Goal: Information Seeking & Learning: Learn about a topic

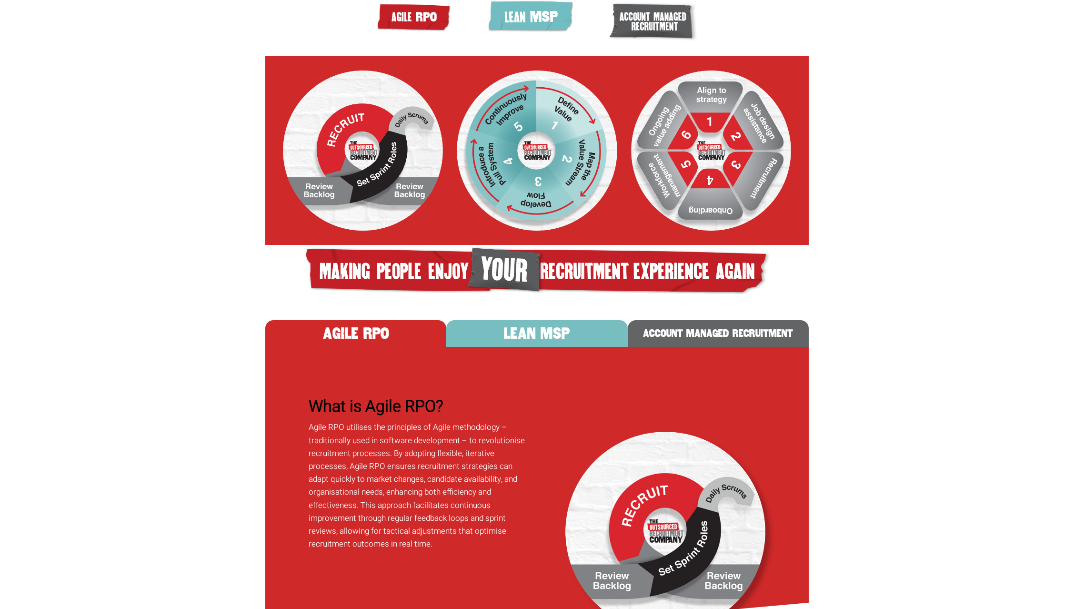
scroll to position [313, 0]
click at [523, 346] on button "LEAN MSP" at bounding box center [536, 333] width 181 height 27
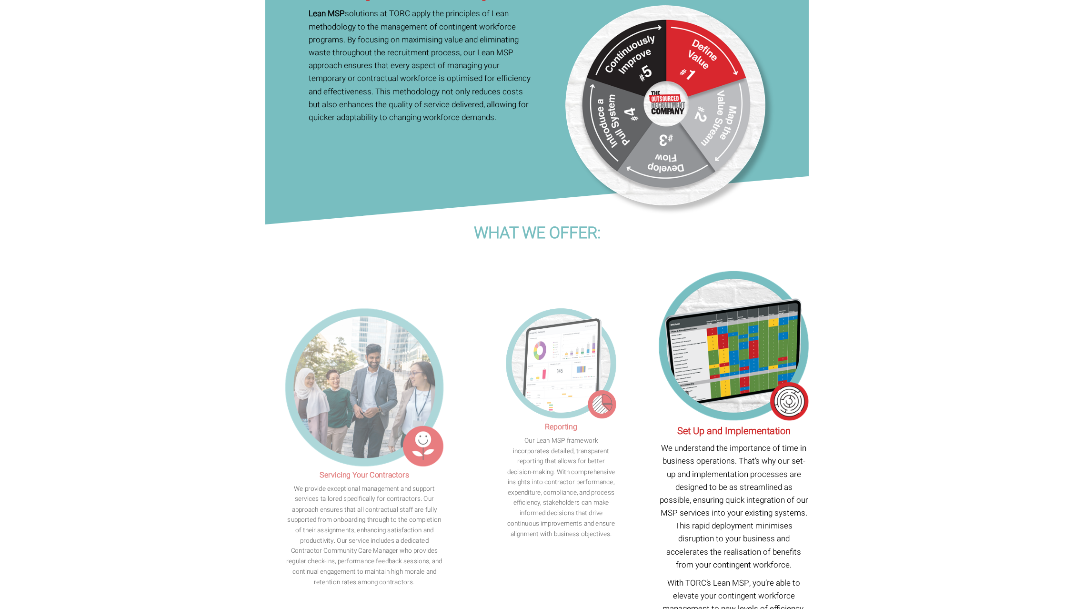
scroll to position [712, 0]
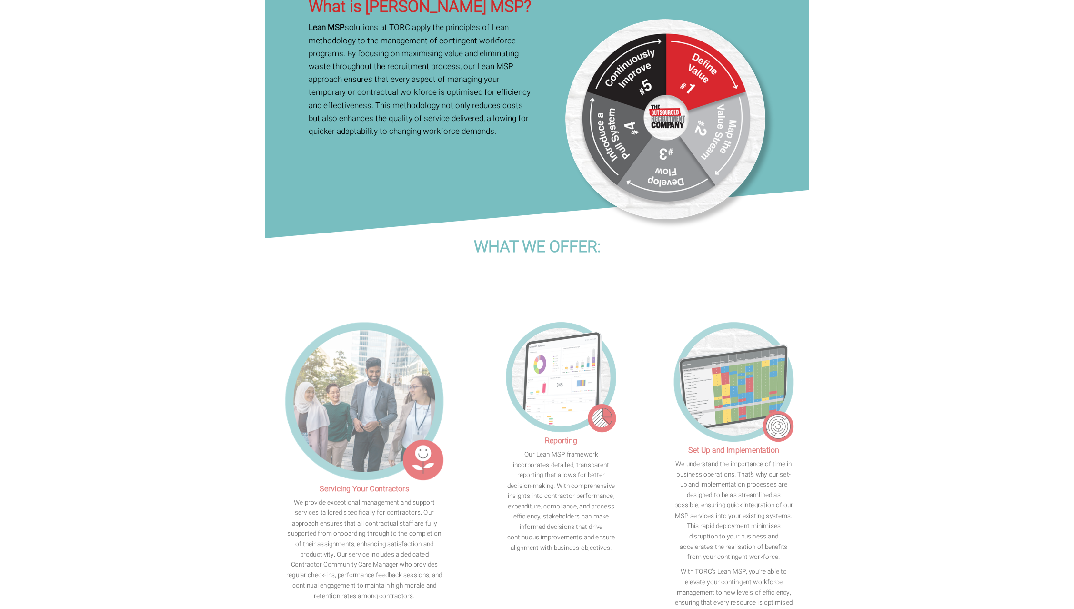
drag, startPoint x: 501, startPoint y: 176, endPoint x: 297, endPoint y: 48, distance: 240.4
click at [297, 48] on div "What is [PERSON_NAME] MSP? Lean MSP solutions at TORC apply the principles of L…" at bounding box center [537, 45] width 544 height 196
click at [347, 143] on div "What is [PERSON_NAME] MSP? Lean MSP solutions at TORC apply the principles of L…" at bounding box center [537, 45] width 544 height 196
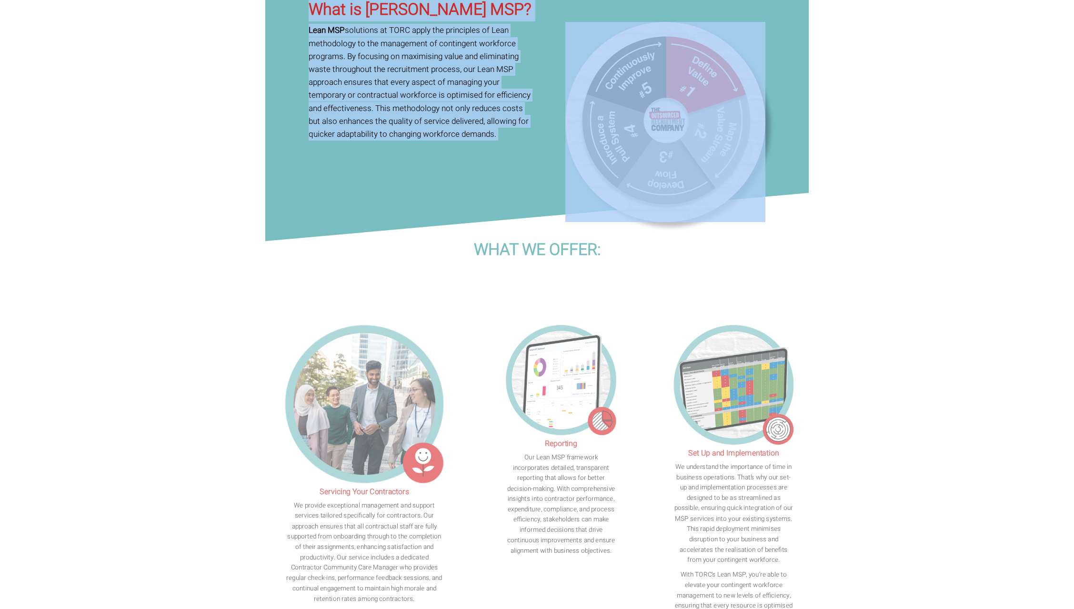
drag, startPoint x: 311, startPoint y: 40, endPoint x: 474, endPoint y: 196, distance: 225.8
click at [473, 146] on div "What is [PERSON_NAME] MSP? Lean MSP solutions at TORC apply the principles of L…" at bounding box center [537, 48] width 544 height 196
click at [463, 146] on div "What is [PERSON_NAME] MSP? Lean MSP solutions at TORC apply the principles of L…" at bounding box center [537, 48] width 544 height 196
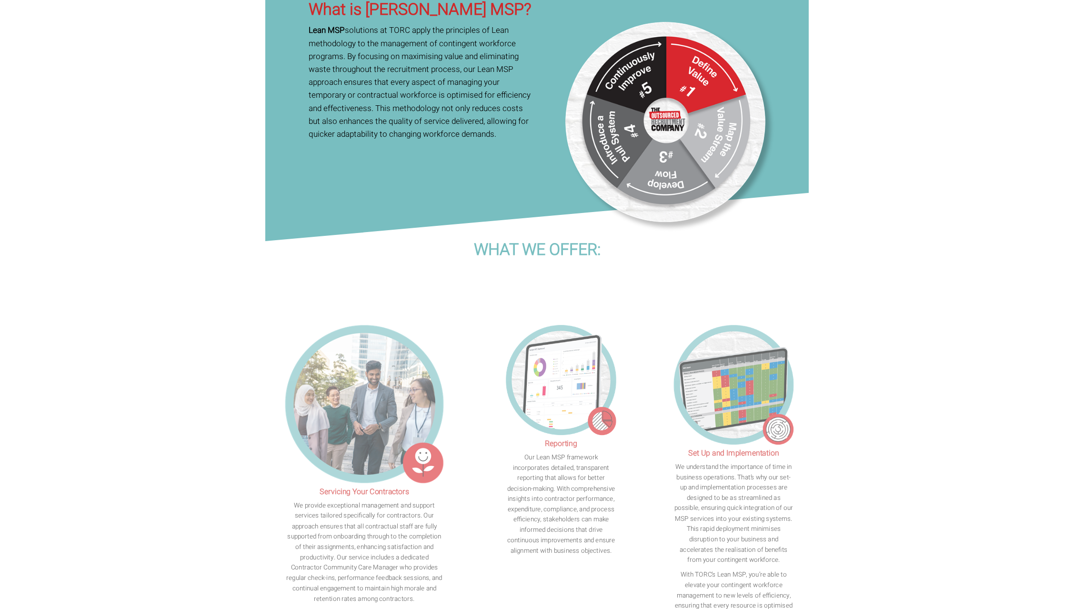
drag, startPoint x: 506, startPoint y: 174, endPoint x: 494, endPoint y: 172, distance: 12.5
click at [494, 141] on p "Lean MSP solutions at TORC apply the principles of Lean methodology to the mana…" at bounding box center [421, 82] width 225 height 117
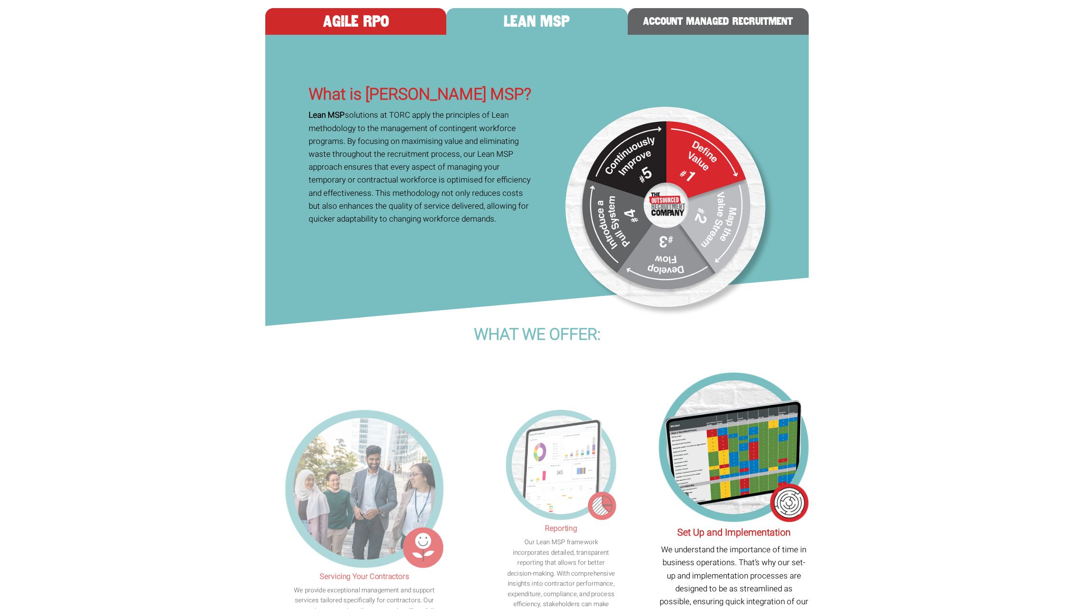
scroll to position [542, 0]
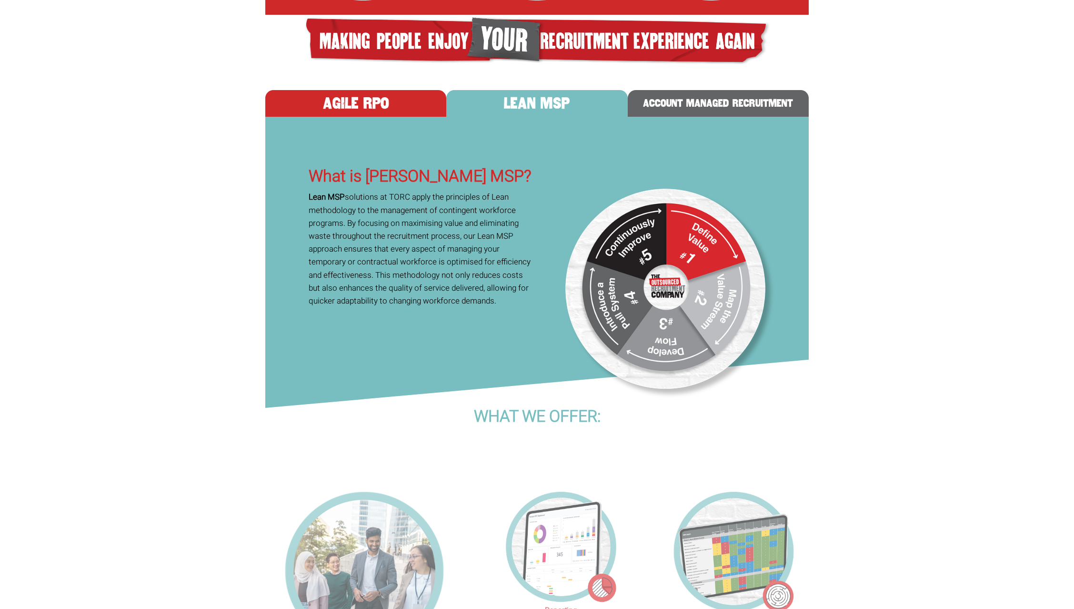
click at [381, 117] on button "AGILE RPO" at bounding box center [355, 103] width 181 height 27
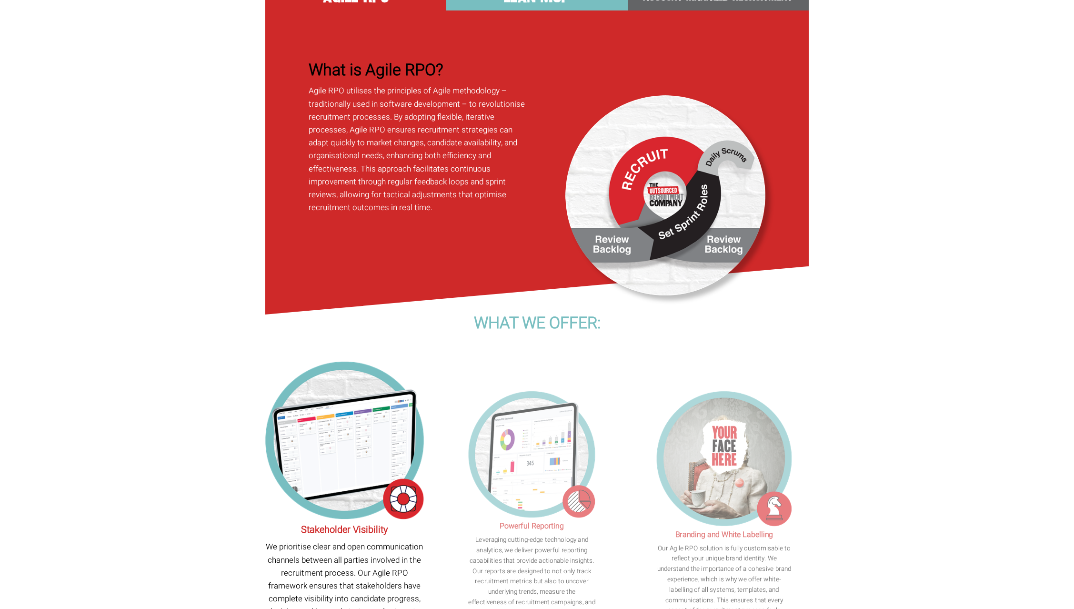
scroll to position [614, 0]
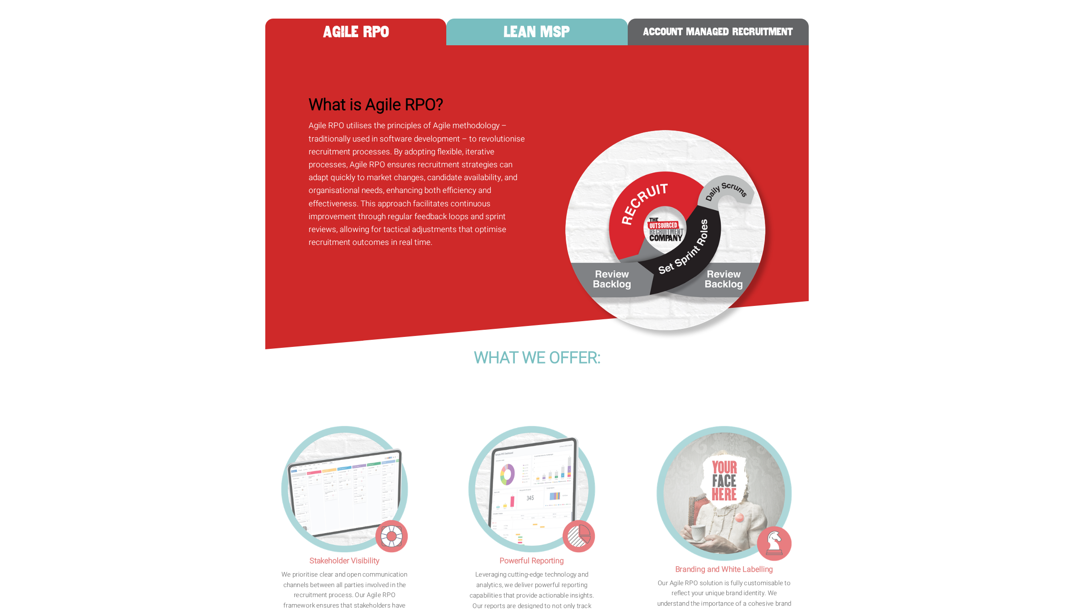
click at [531, 45] on button "LEAN MSP" at bounding box center [536, 32] width 181 height 27
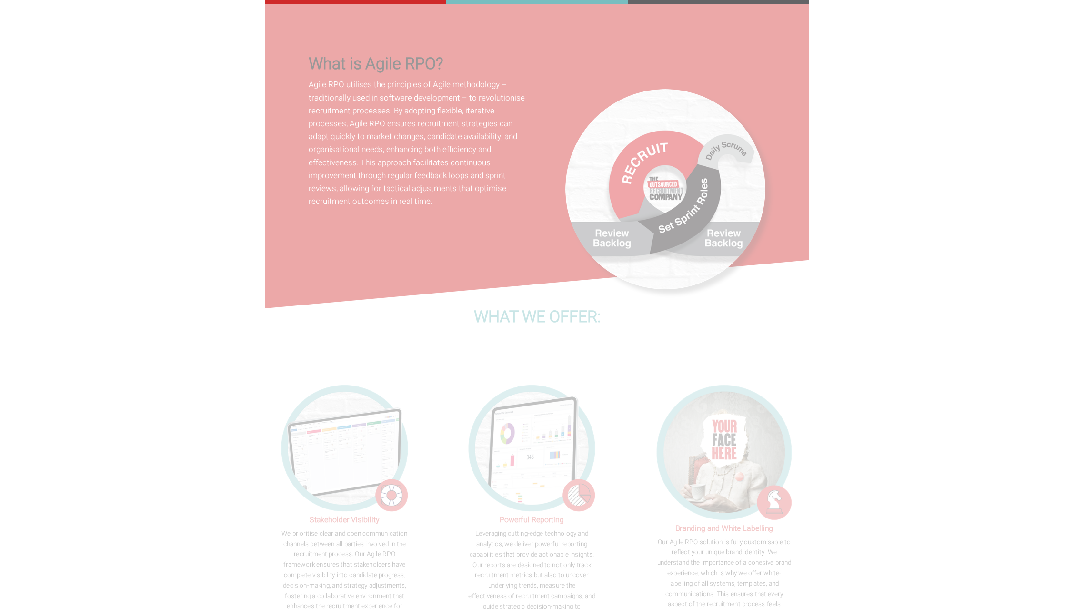
scroll to position [666, 0]
